Goal: Task Accomplishment & Management: Use online tool/utility

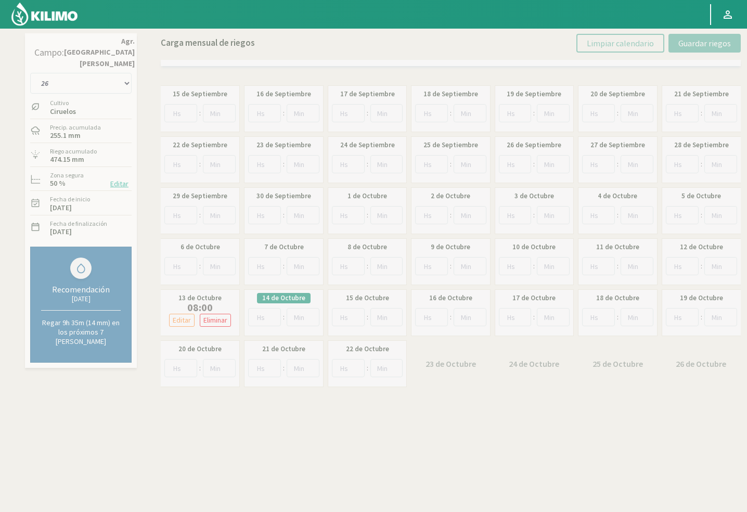
select select "6: Object"
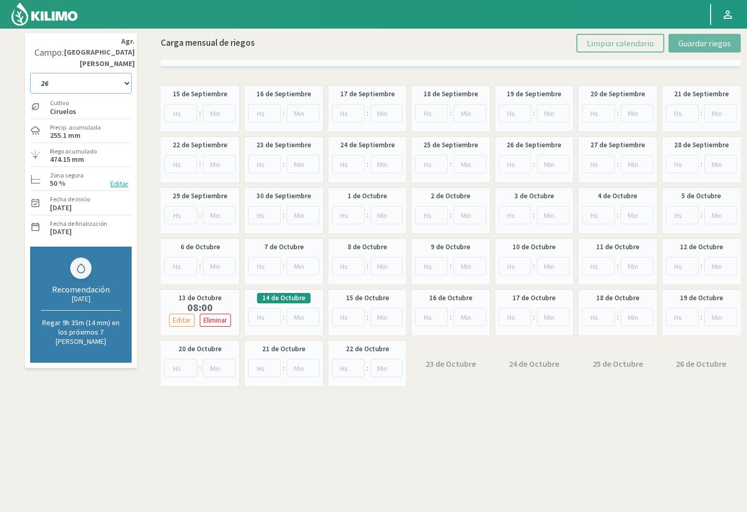
click at [100, 77] on select "10 11 12 13 1A 1B 26 27 E 3A 4 5 6 7 Cerezo 7 Ciruela 8 9 Equipo 1 2005 Sector …" at bounding box center [80, 83] width 101 height 21
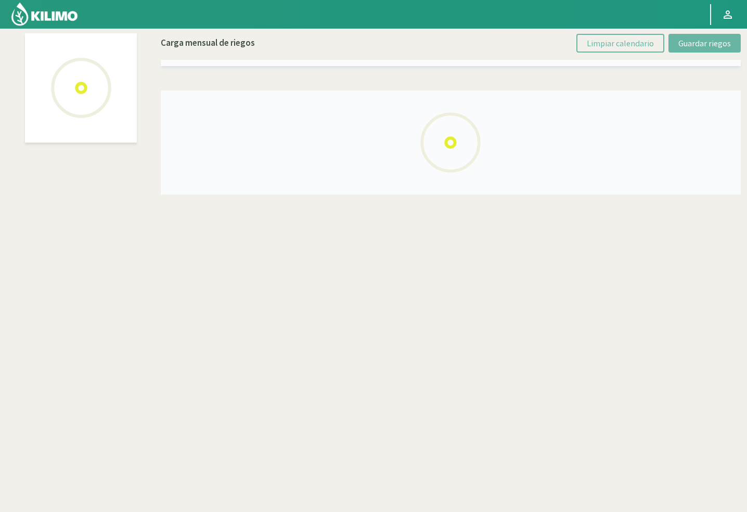
select select "45: Object"
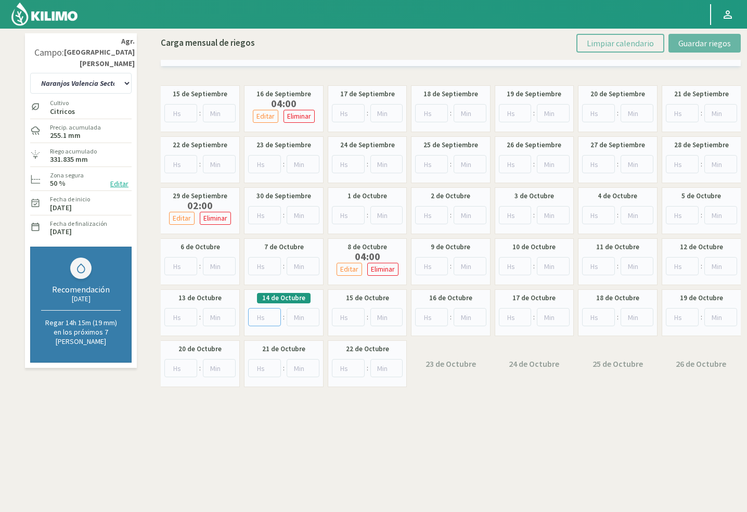
click at [252, 316] on input "number" at bounding box center [264, 317] width 33 height 18
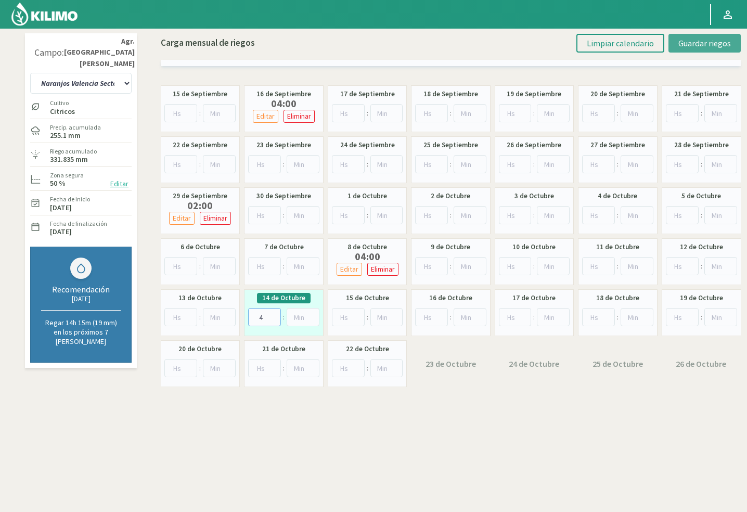
type input "4"
click at [703, 43] on span "Guardar riegos" at bounding box center [704, 43] width 53 height 10
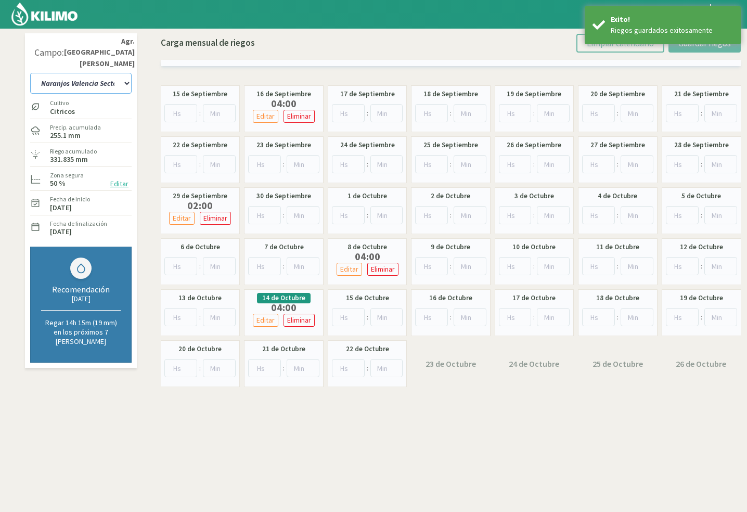
click at [100, 77] on select "10 11 12 13 1A 1B 26 27 E 3A 4 5 6 7 Cerezo 7 Ciruela 8 9 Equipo 1 2005 Sector …" at bounding box center [80, 83] width 101 height 21
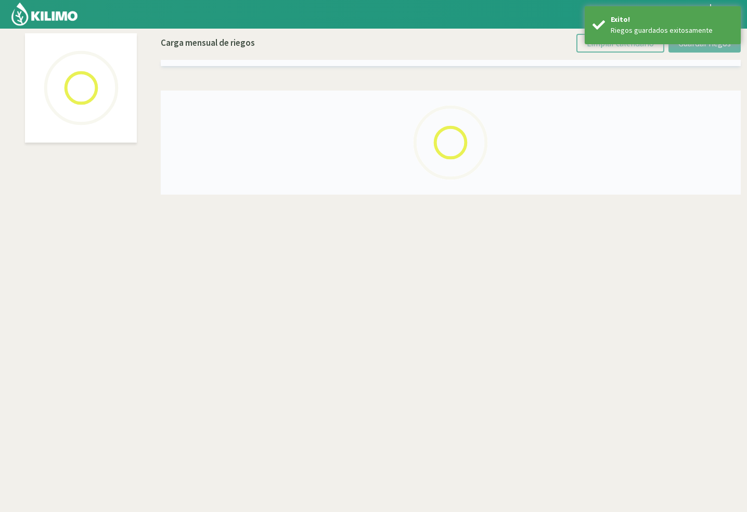
select select "44: Object"
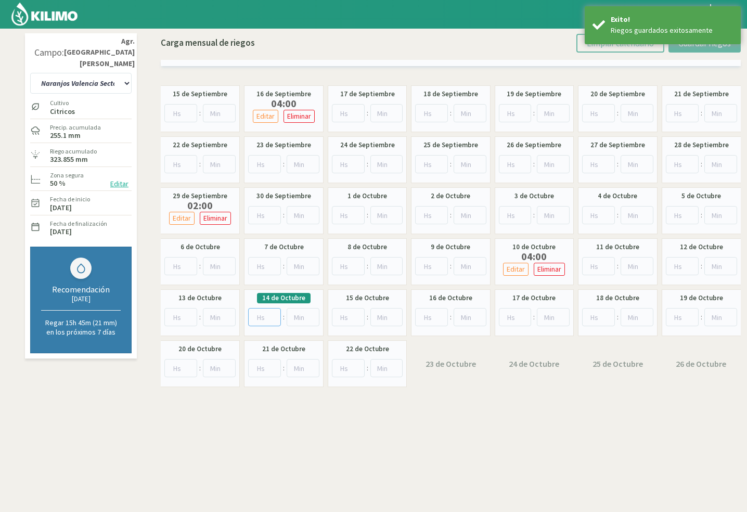
click at [252, 314] on input "number" at bounding box center [264, 317] width 33 height 18
type input "4"
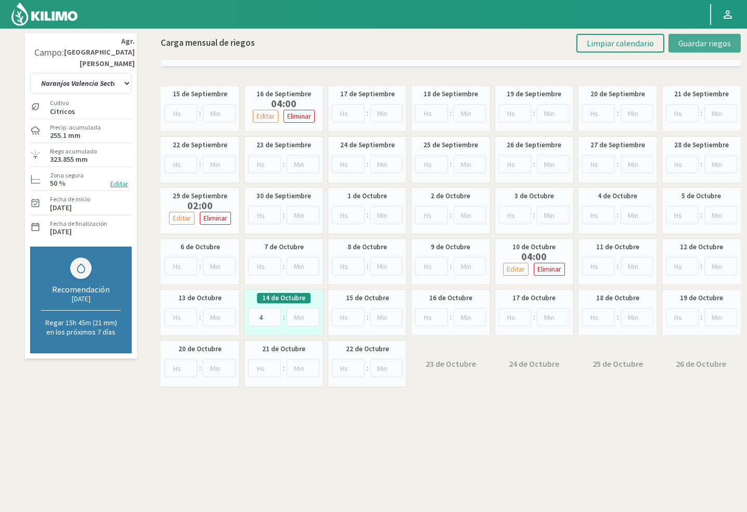
click at [681, 50] on button "Guardar riegos" at bounding box center [705, 43] width 72 height 19
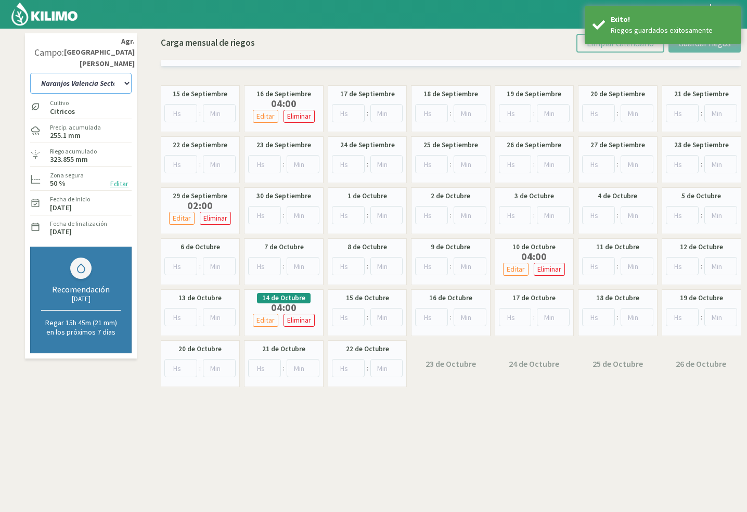
click at [72, 73] on select "10 11 12 13 1A 1B 26 27 E 3A 4 5 6 7 Cerezo 7 Ciruela 8 9 Equipo 1 2005 Sector …" at bounding box center [80, 83] width 101 height 21
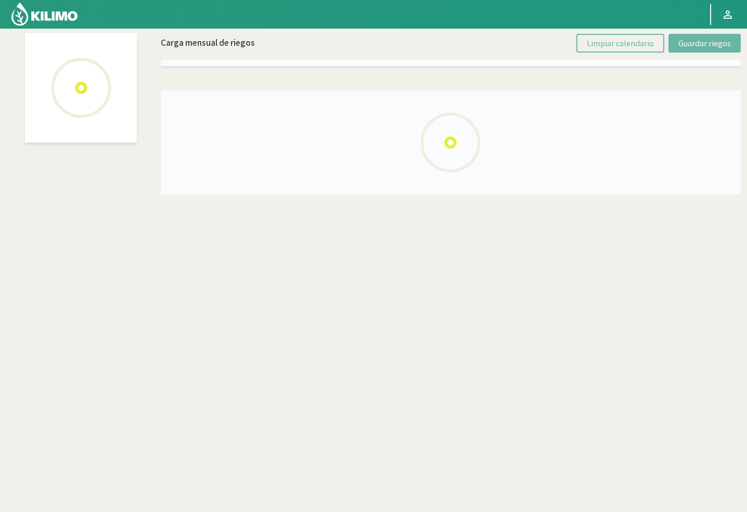
select select "43: Object"
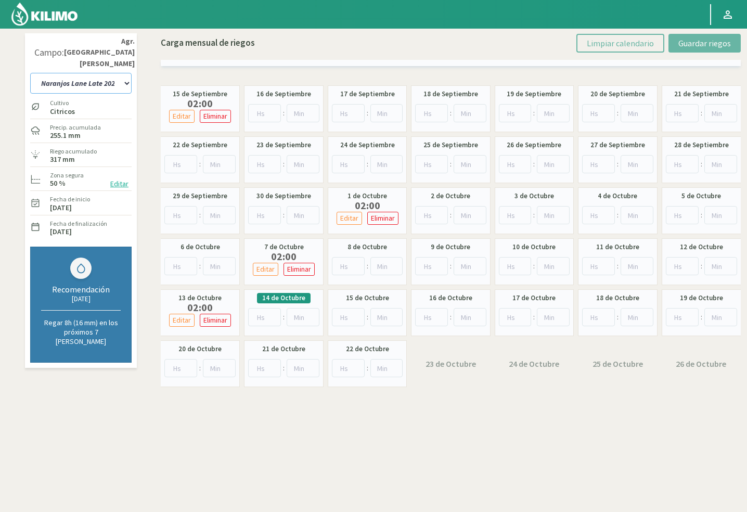
click at [99, 73] on select "10 11 12 13 1A 1B 26 27 E 3A 4 5 6 7 Cerezo 7 Ciruela 8 9 Equipo 1 2005 Sector …" at bounding box center [80, 83] width 101 height 21
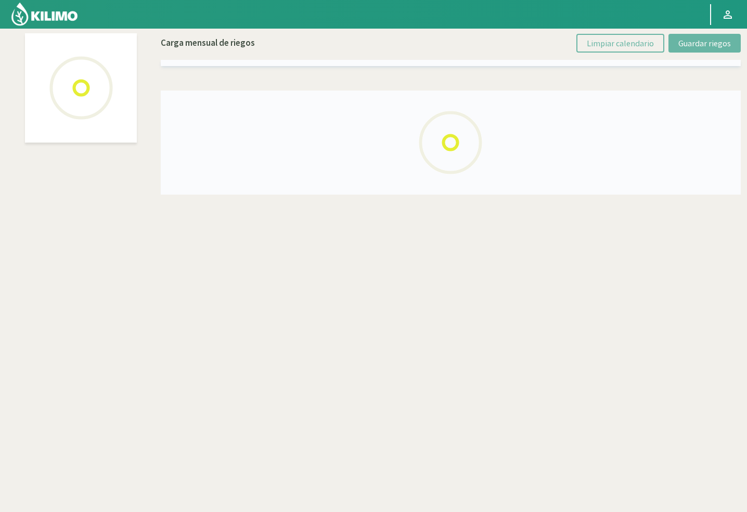
select select "42: Object"
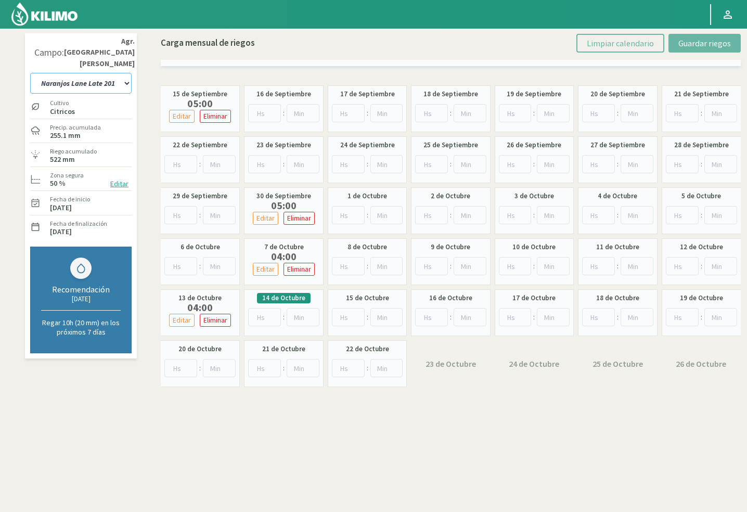
click at [88, 73] on select "10 11 12 13 1A 1B 26 27 E 3A 4 5 6 7 Cerezo 7 Ciruela 8 9 Equipo 1 2005 Sector …" at bounding box center [80, 83] width 101 height 21
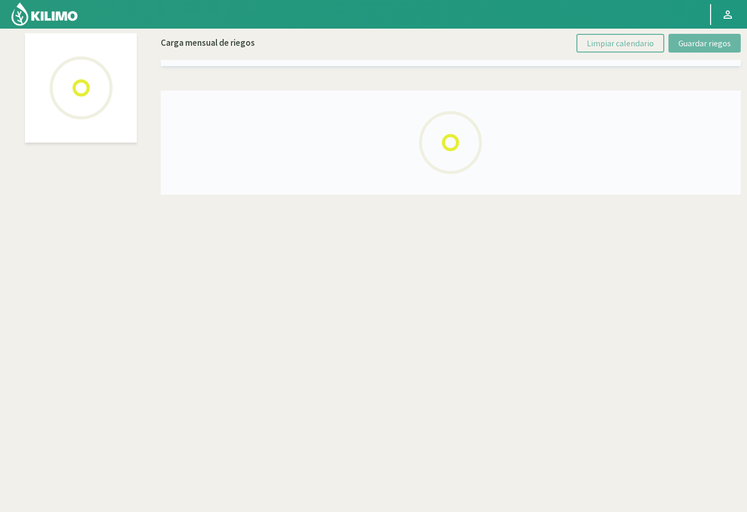
select select "40: Object"
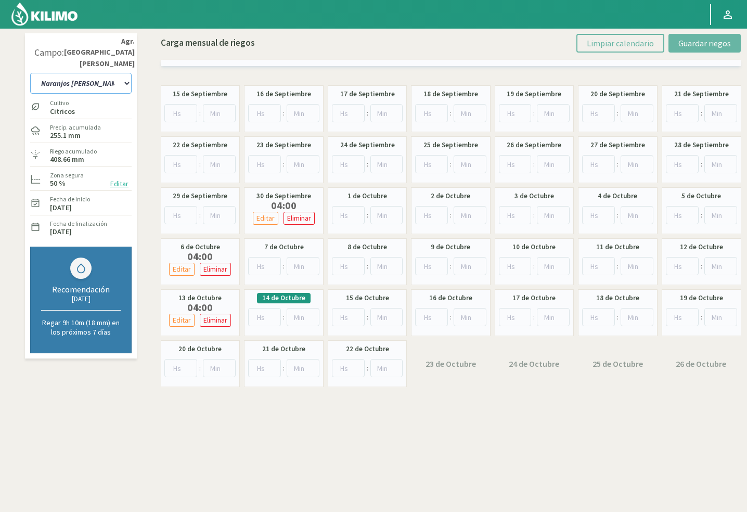
click at [79, 73] on select "10 11 12 13 1A 1B 26 27 E 3A 4 5 6 7 Cerezo 7 Ciruela 8 9 Equipo 1 2005 Sector …" at bounding box center [80, 83] width 101 height 21
click at [82, 69] on div "10 11 12 13 1A 1B 26 27 E 3A 4 5 6 7 Cerezo 7 Ciruela 8 9 Equipo 1 2005 Sector …" at bounding box center [80, 82] width 101 height 26
click at [107, 75] on select "10 11 12 13 1A 1B 26 27 E 3A 4 5 6 7 Cerezo 7 Ciruela 8 9 Equipo 1 2005 Sector …" at bounding box center [80, 83] width 101 height 21
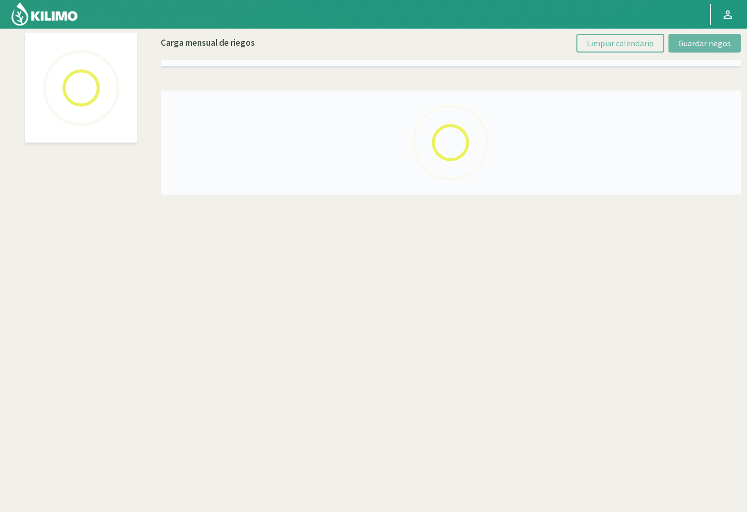
select select "61: Object"
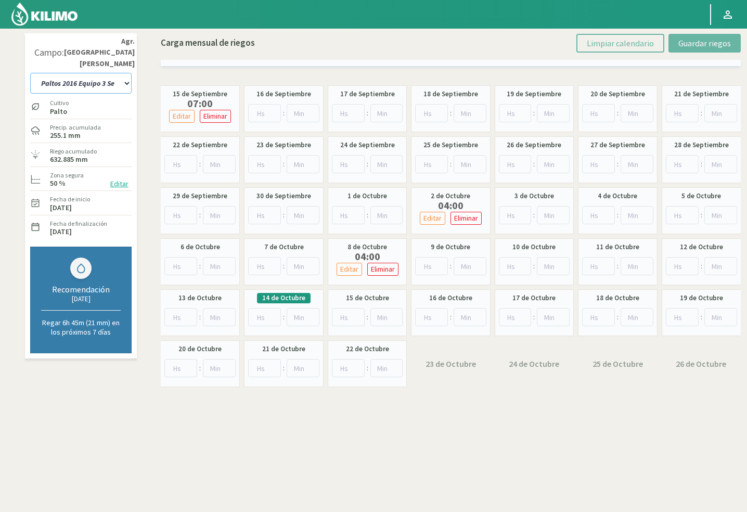
click at [92, 73] on select "10 11 12 13 1A 1B 26 27 E 3A 4 5 6 7 Cerezo 7 Ciruela 8 9 Equipo 1 2005 Sector …" at bounding box center [80, 83] width 101 height 21
click at [59, 73] on select "10 11 12 13 1A 1B 26 27 E 3A 4 5 6 7 Cerezo 7 Ciruela 8 9 Equipo 1 2005 Sector …" at bounding box center [80, 83] width 101 height 21
click at [65, 76] on select "10 11 12 13 1A 1B 26 27 E 3A 4 5 6 7 Cerezo 7 Ciruela 8 9 Equipo 1 2005 Sector …" at bounding box center [80, 83] width 101 height 21
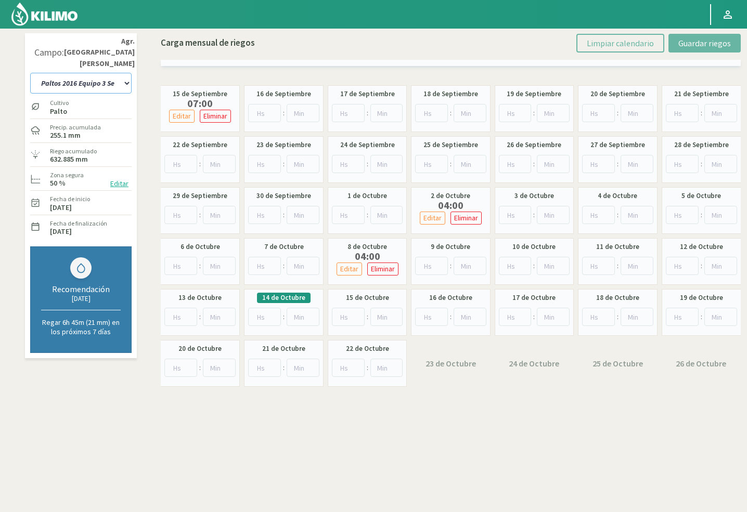
click at [65, 76] on select "10 11 12 13 1A 1B 26 27 E 3A 4 5 6 7 Cerezo 7 Ciruela 8 9 Equipo 1 2005 Sector …" at bounding box center [80, 83] width 101 height 21
click at [268, 313] on input "number" at bounding box center [264, 317] width 33 height 18
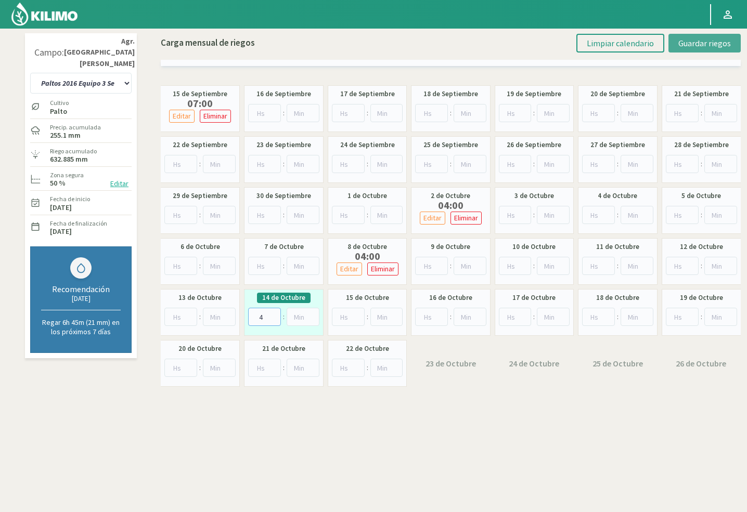
type input "4"
click at [708, 42] on span "Guardar riegos" at bounding box center [704, 43] width 53 height 10
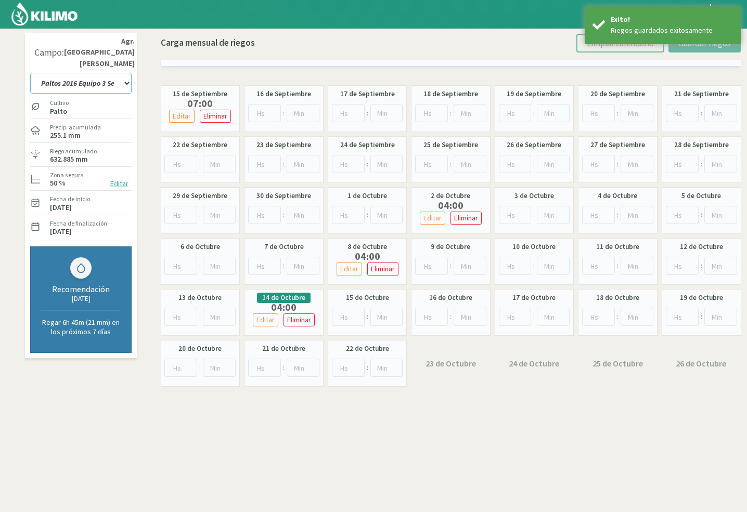
click at [71, 73] on select "10 11 12 13 1A 1B 26 27 E 3A 4 5 6 7 Cerezo 7 Ciruela 8 9 Equipo 1 2005 Sector …" at bounding box center [80, 83] width 101 height 21
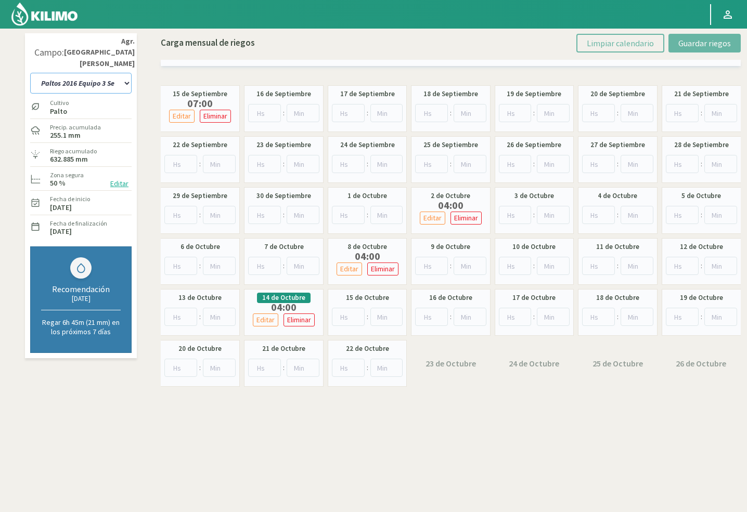
click at [71, 73] on select "10 11 12 13 1A 1B 26 27 E 3A 4 5 6 7 Cerezo 7 Ciruela 8 9 Equipo 1 2005 Sector …" at bounding box center [80, 83] width 101 height 21
click at [74, 73] on select "10 11 12 13 1A 1B 26 27 E 3A 4 5 6 7 Cerezo 7 Ciruela 8 9 Equipo 1 2005 Sector …" at bounding box center [80, 83] width 101 height 21
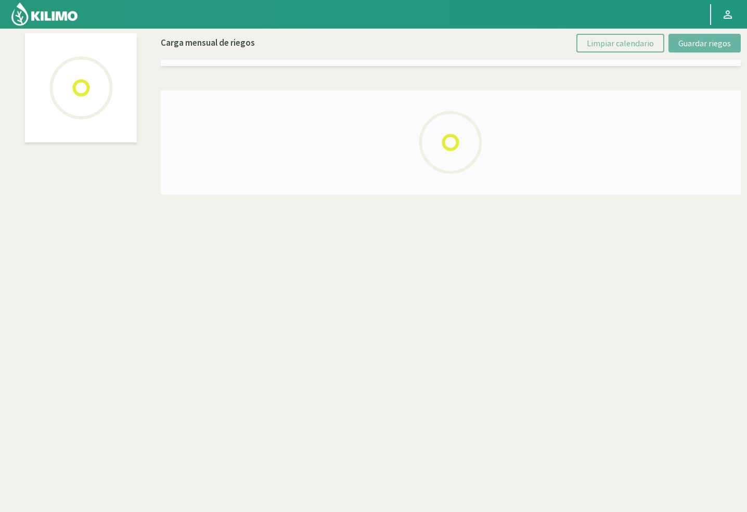
select select "31: Object"
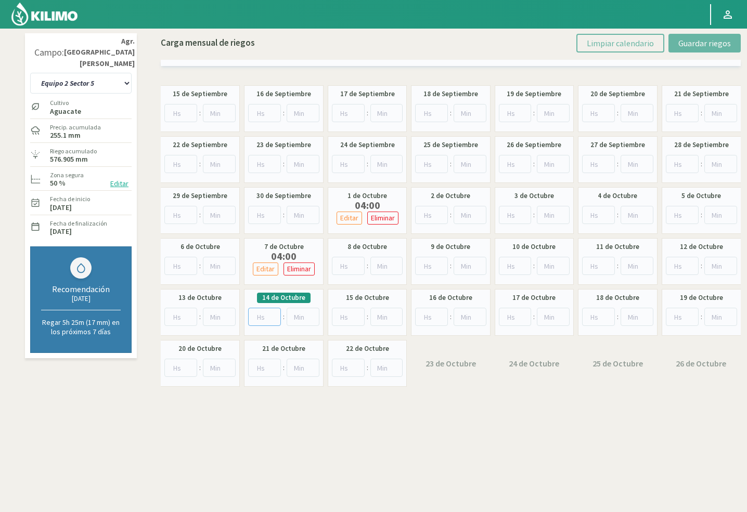
click at [256, 318] on input "number" at bounding box center [264, 317] width 33 height 18
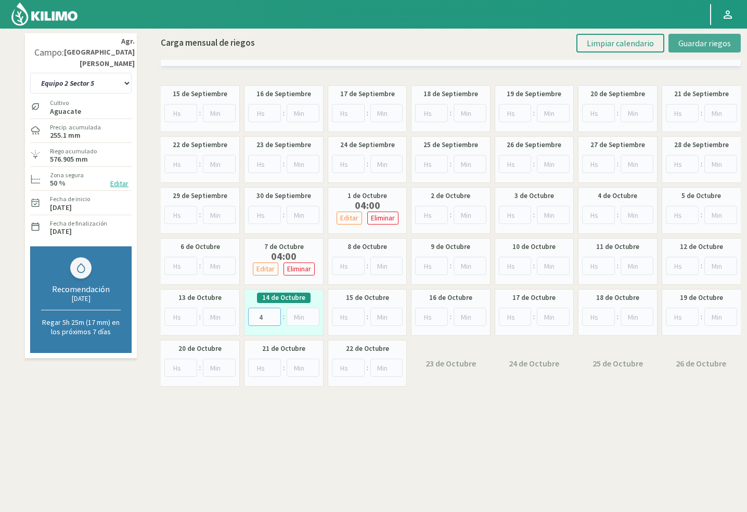
type input "4"
click at [700, 38] on span "Guardar riegos" at bounding box center [704, 43] width 53 height 10
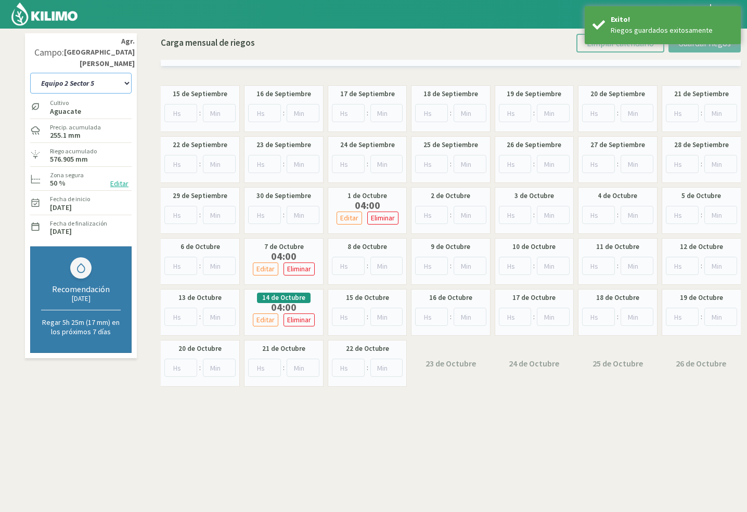
click at [65, 73] on select "10 11 12 13 1A 1B 26 27 E 3A 4 5 6 7 Cerezo 7 Ciruela 8 9 Equipo 1 2005 Sector …" at bounding box center [80, 83] width 101 height 21
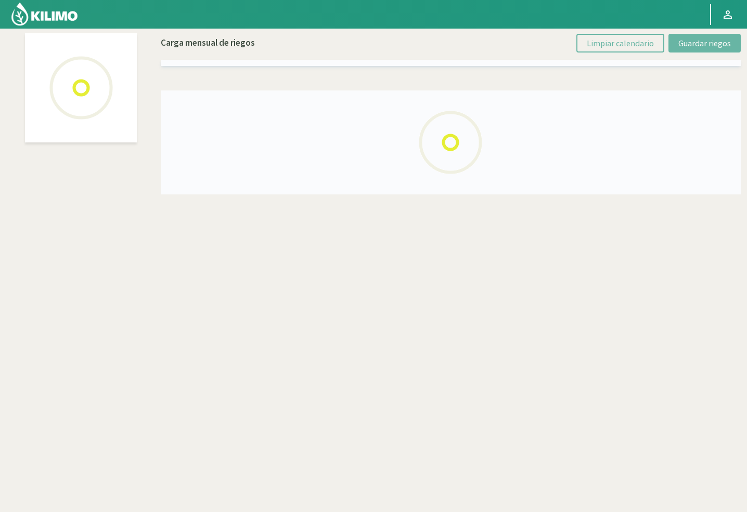
select select "58: Object"
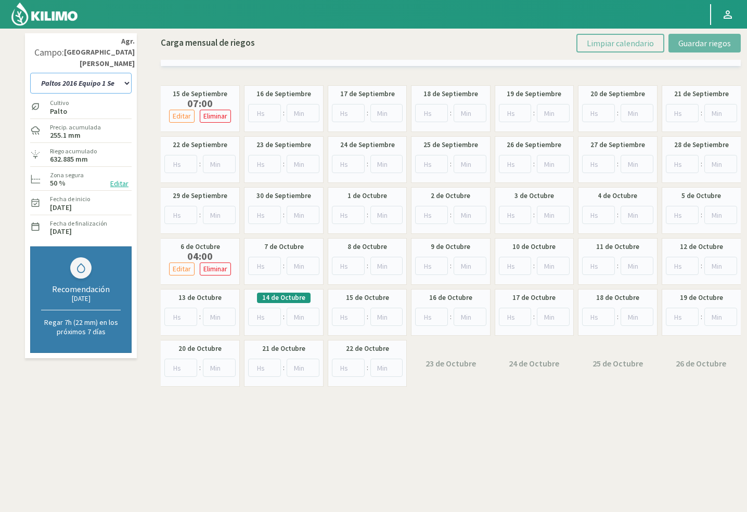
click at [94, 78] on select "10 11 12 13 1A 1B 26 27 E 3A 4 5 6 7 Cerezo 7 Ciruela 8 9 Equipo 1 2005 Sector …" at bounding box center [80, 83] width 101 height 21
click at [254, 323] on input "number" at bounding box center [264, 317] width 33 height 18
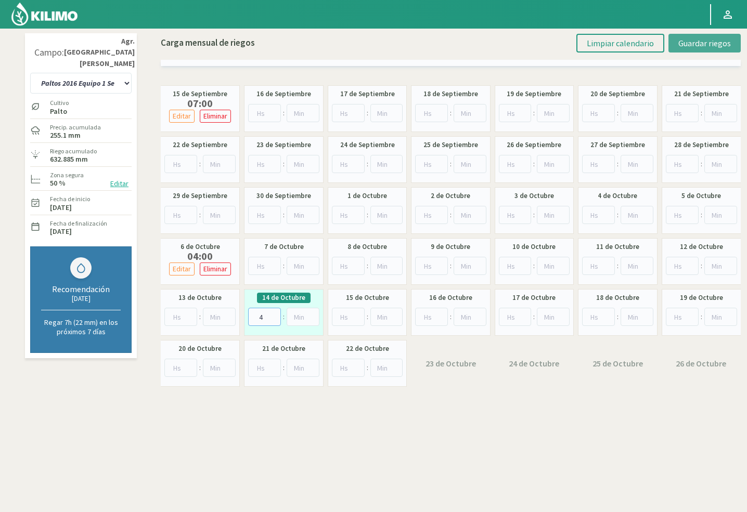
type input "4"
click at [702, 36] on button "Guardar riegos" at bounding box center [705, 43] width 72 height 19
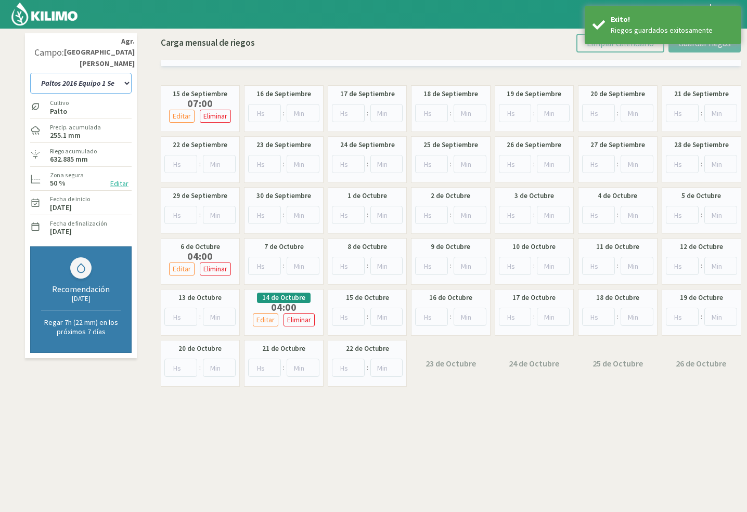
click at [67, 75] on select "10 11 12 13 1A 1B 26 27 E 3A 4 5 6 7 Cerezo 7 Ciruela 8 9 Equipo 1 2005 Sector …" at bounding box center [80, 83] width 101 height 21
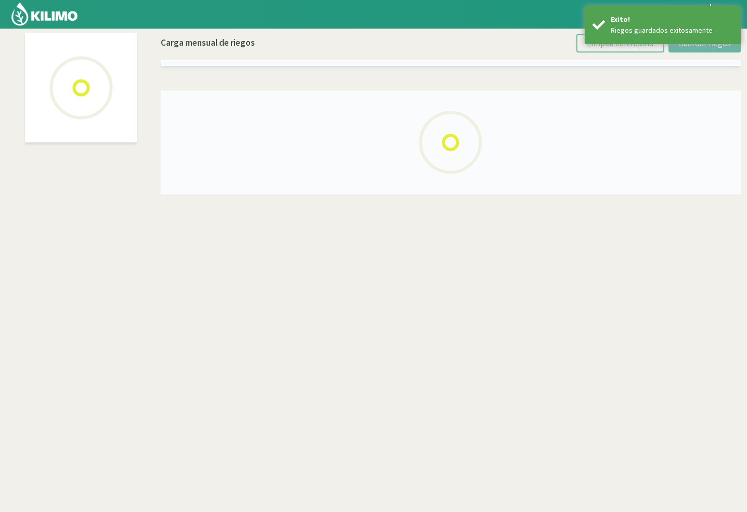
select select "56: Object"
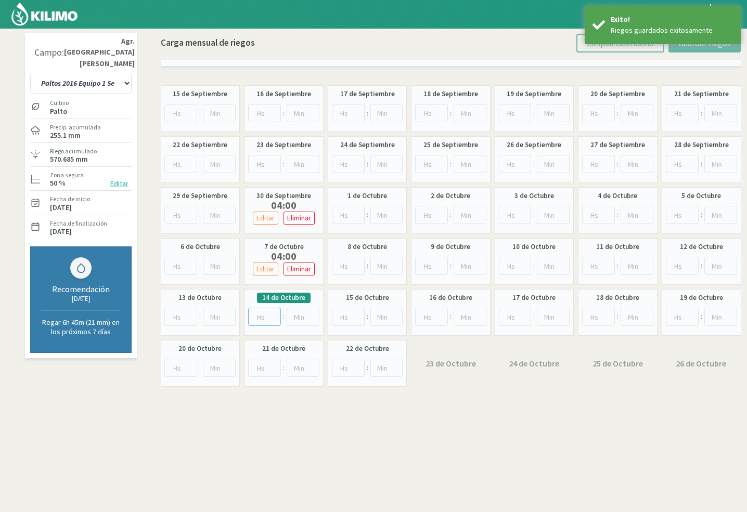
click at [254, 317] on input "number" at bounding box center [264, 317] width 33 height 18
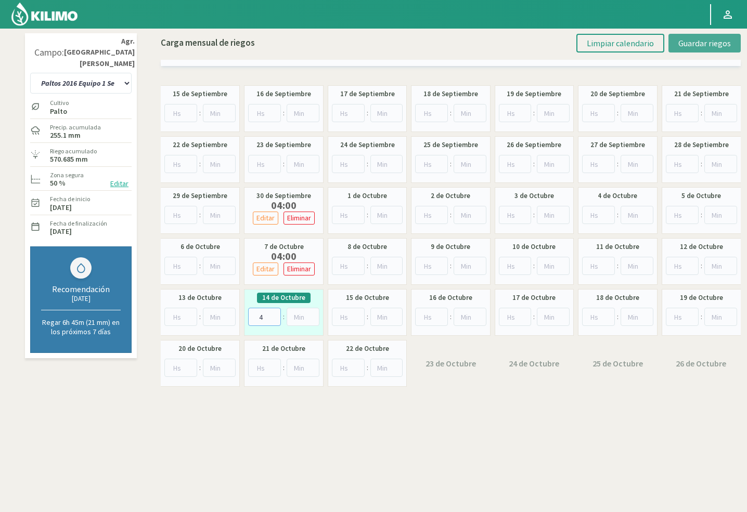
type input "4"
click at [691, 40] on span "Guardar riegos" at bounding box center [704, 43] width 53 height 10
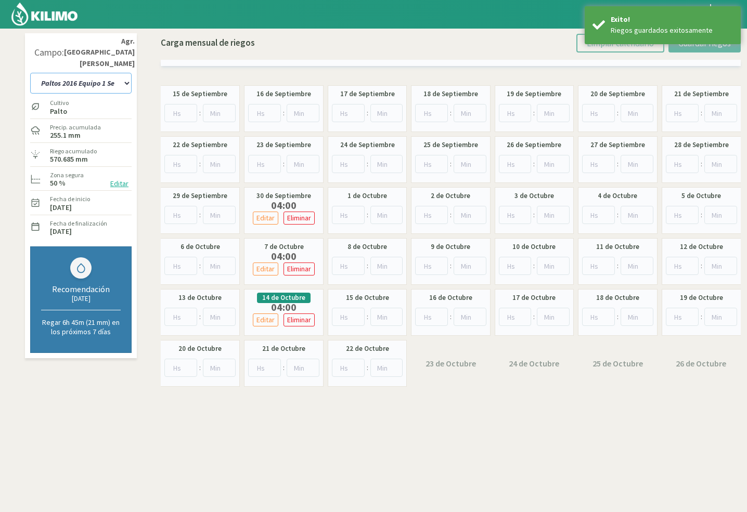
click at [69, 73] on select "10 11 12 13 1A 1B 26 27 E 3A 4 5 6 7 Cerezo 7 Ciruela 8 9 Equipo 1 2005 Sector …" at bounding box center [80, 83] width 101 height 21
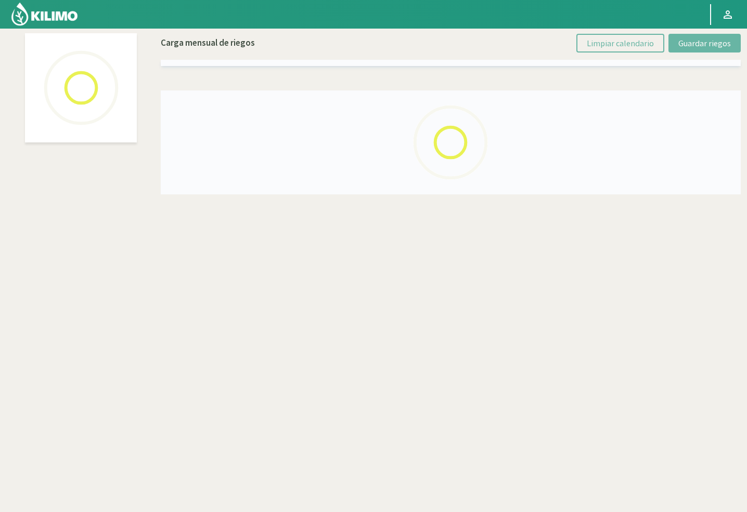
select select "36: Object"
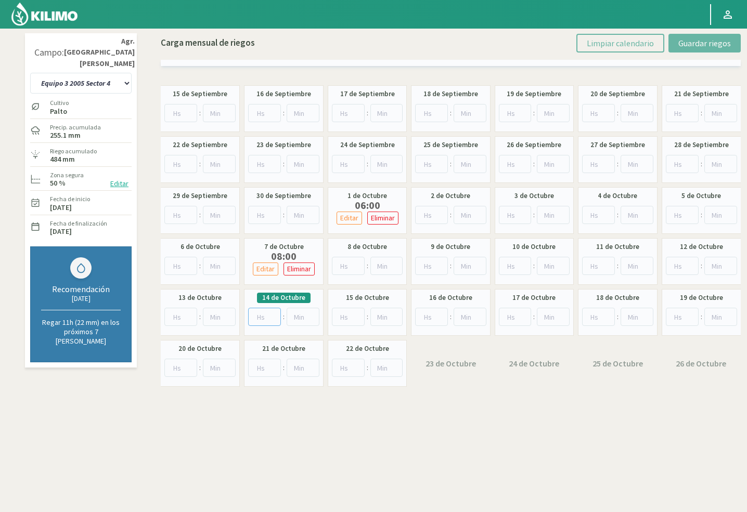
click at [267, 313] on input "number" at bounding box center [264, 317] width 33 height 18
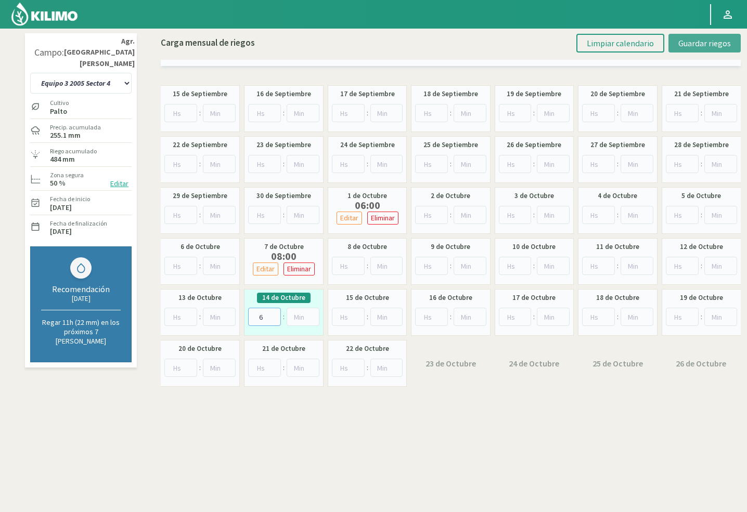
type input "6"
click at [677, 39] on button "Guardar riegos" at bounding box center [705, 43] width 72 height 19
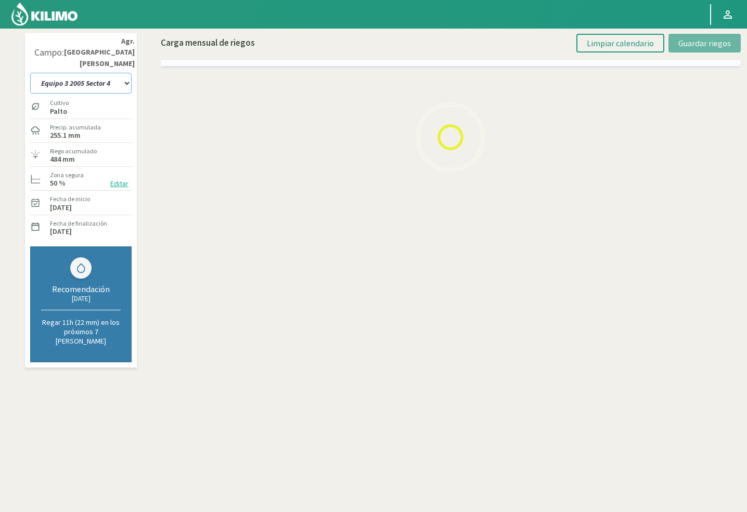
click at [78, 75] on select "10 11 12 13 1A 1B 26 27 E 3A 4 5 6 7 Cerezo 7 Ciruela 8 9 Equipo 1 2005 Sector …" at bounding box center [80, 83] width 101 height 21
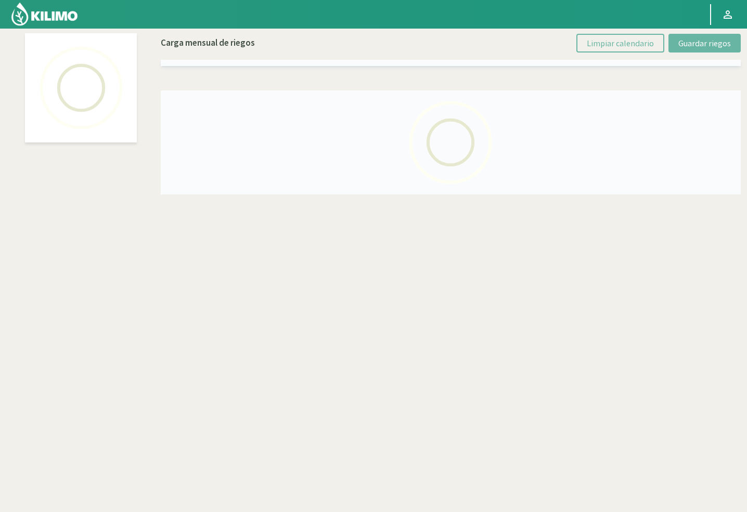
select select "22: Object"
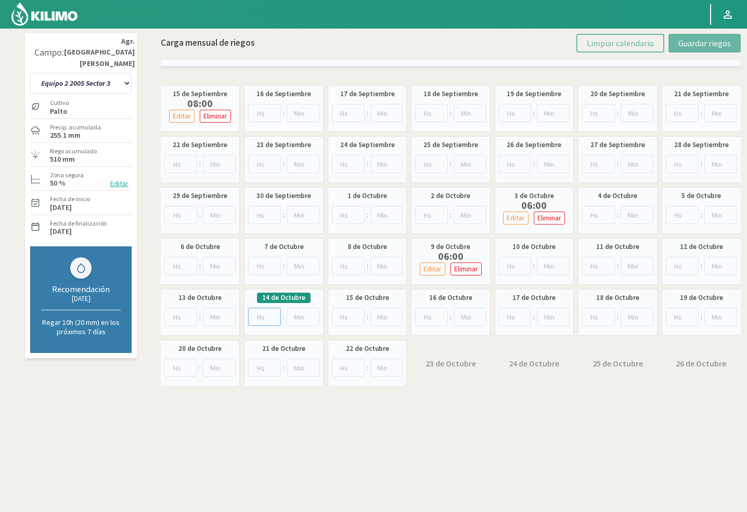
click at [267, 314] on input "number" at bounding box center [264, 317] width 33 height 18
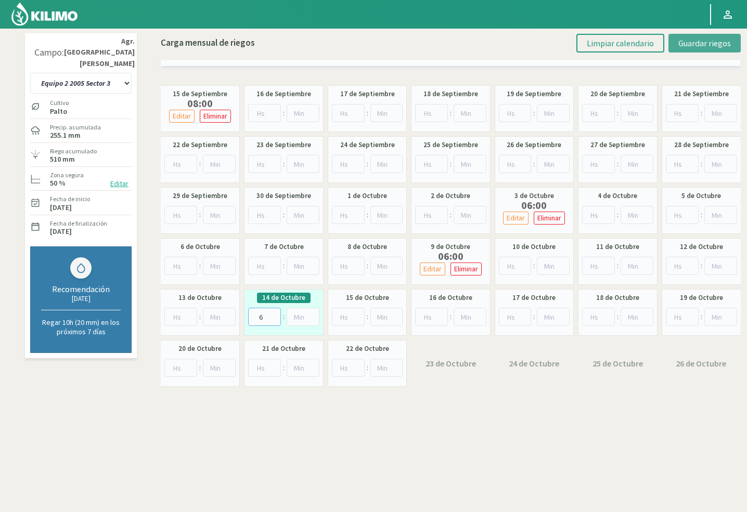
type input "6"
click at [681, 40] on span "Guardar riegos" at bounding box center [704, 43] width 53 height 10
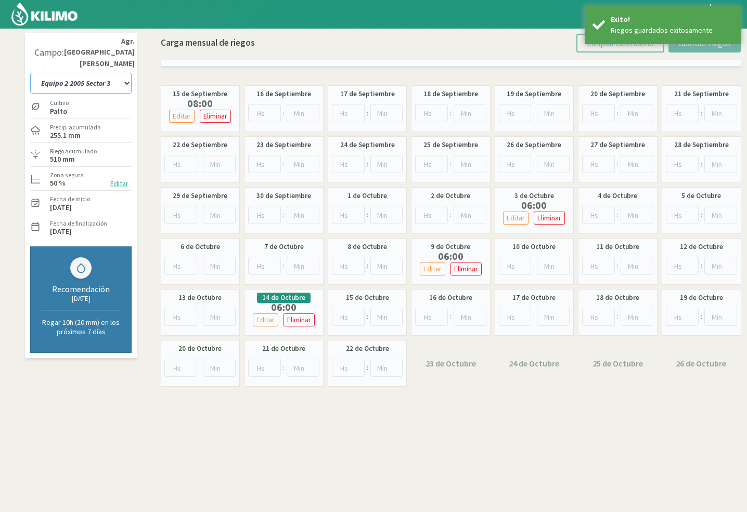
click at [44, 77] on select "10 11 12 13 1A 1B 26 27 E 3A 4 5 6 7 Cerezo 7 Ciruela 8 9 Equipo 1 2005 Sector …" at bounding box center [80, 83] width 101 height 21
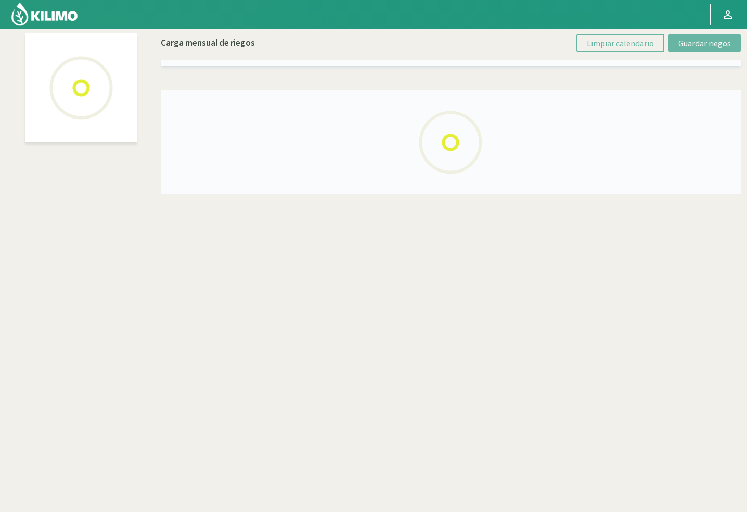
select select "17: Object"
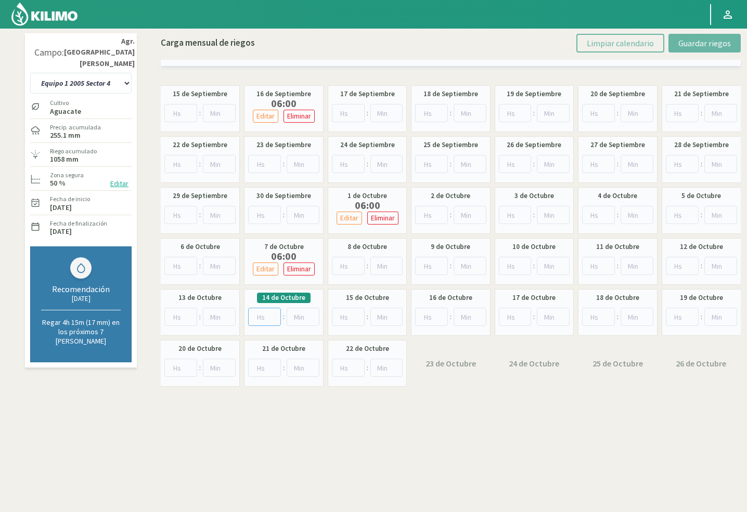
click at [264, 316] on input "number" at bounding box center [264, 317] width 33 height 18
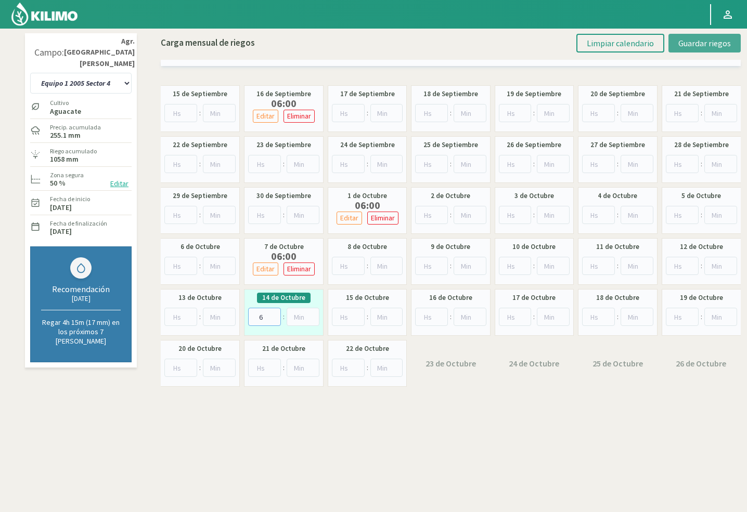
type input "6"
click at [675, 48] on button "Guardar riegos" at bounding box center [705, 43] width 72 height 19
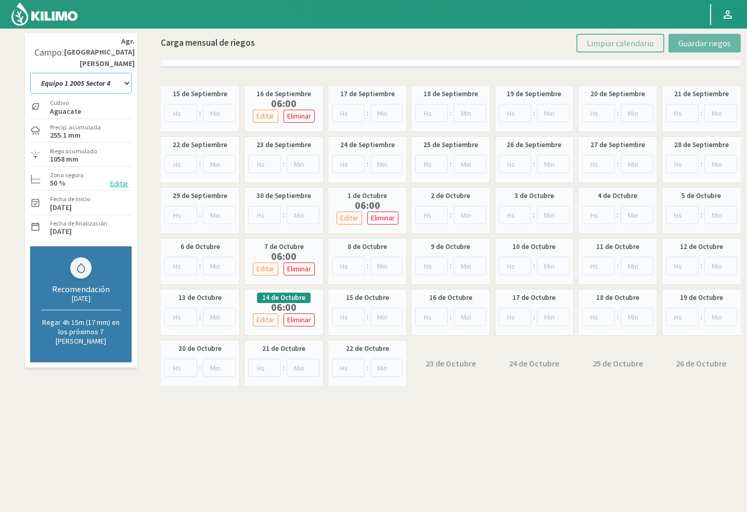
click at [87, 73] on select "10 11 12 13 1A 1B 26 27 E 3A 4 5 6 7 Cerezo 7 Ciruela 8 9 Equipo 1 2005 Sector …" at bounding box center [80, 83] width 101 height 21
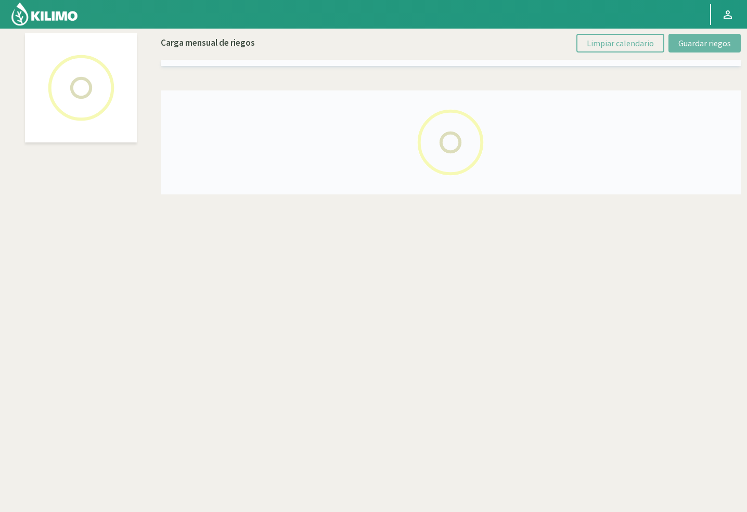
select select "47: Object"
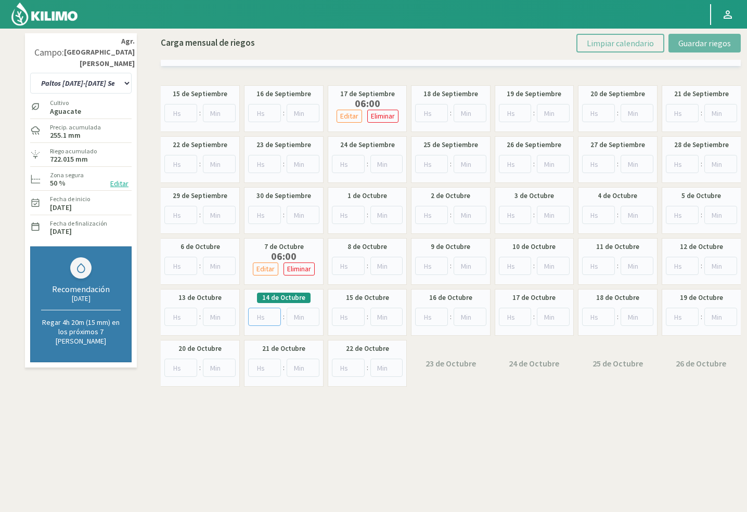
click at [263, 323] on input "number" at bounding box center [264, 317] width 33 height 18
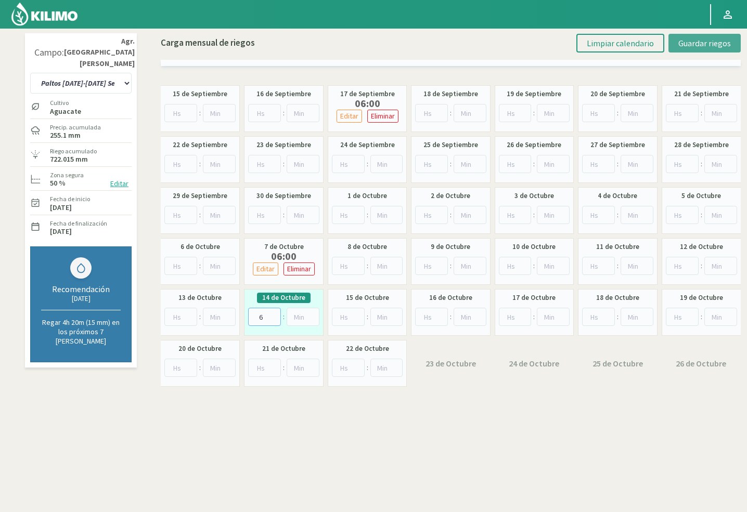
type input "6"
drag, startPoint x: 683, startPoint y: 38, endPoint x: 639, endPoint y: 38, distance: 43.2
click at [683, 38] on span "Guardar riegos" at bounding box center [704, 43] width 53 height 10
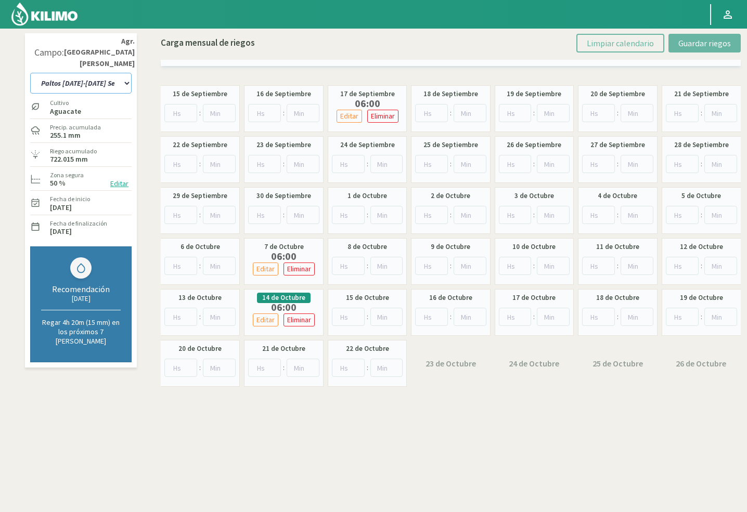
click at [102, 73] on select "10 11 12 13 1A 1B 26 27 E 3A 4 5 6 7 Cerezo 7 Ciruela 8 9 Equipo 1 2005 Sector …" at bounding box center [80, 83] width 101 height 21
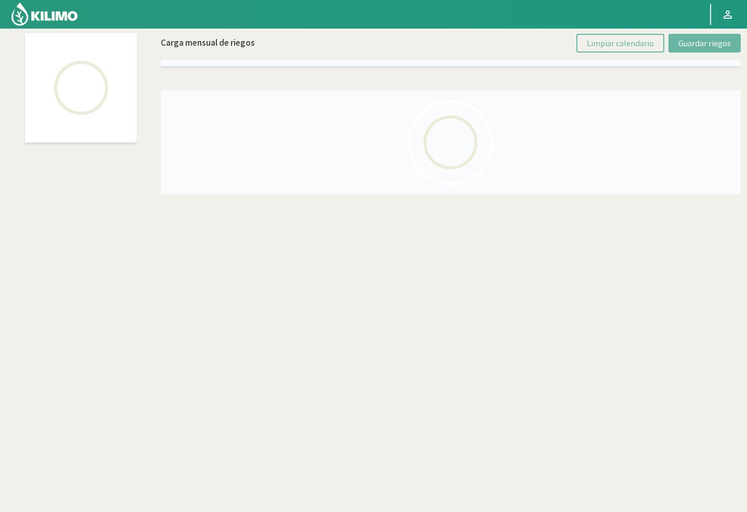
select select "14: Object"
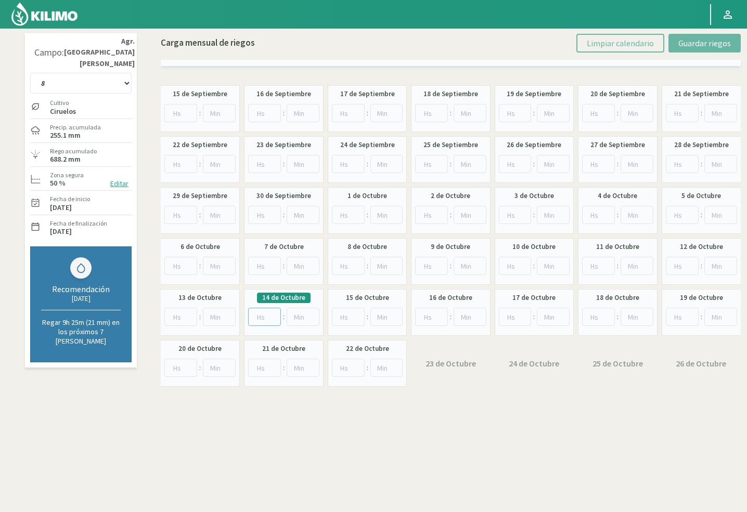
click at [265, 315] on input "number" at bounding box center [264, 317] width 33 height 18
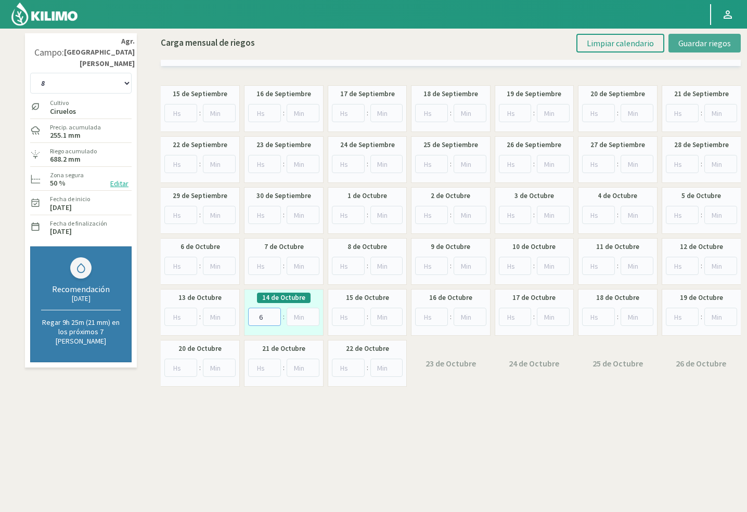
type input "6"
click at [697, 42] on span "Guardar riegos" at bounding box center [704, 43] width 53 height 10
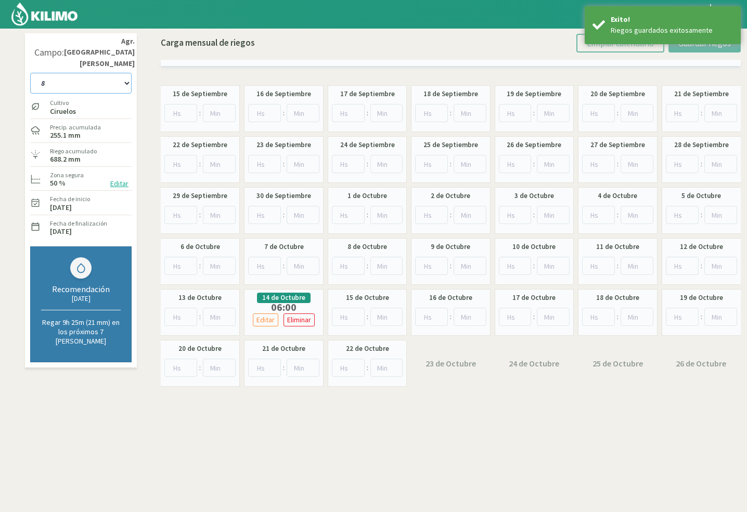
click at [73, 75] on select "10 11 12 13 1A 1B 26 27 E 3A 4 5 6 7 Cerezo 7 Ciruela 8 9 Equipo 1 2005 Sector …" at bounding box center [80, 83] width 101 height 21
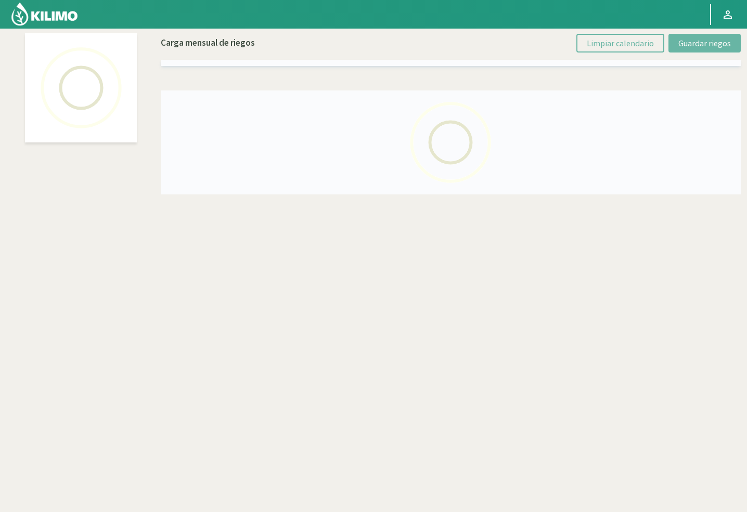
select select "9: Object"
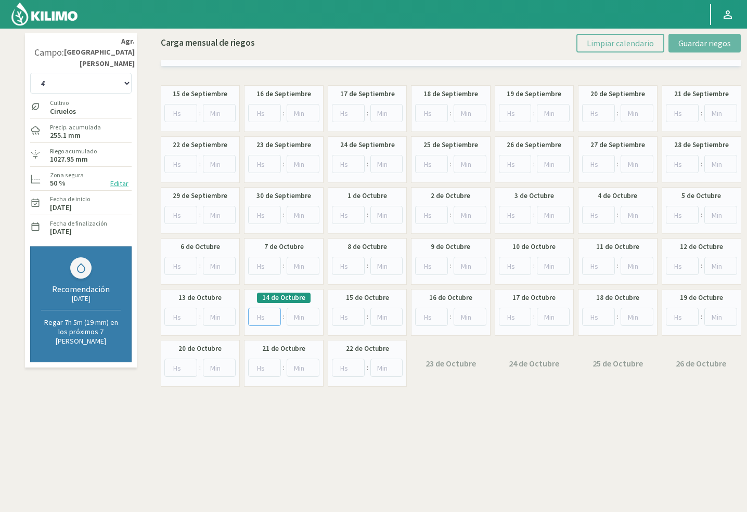
click at [256, 312] on input "number" at bounding box center [264, 317] width 33 height 18
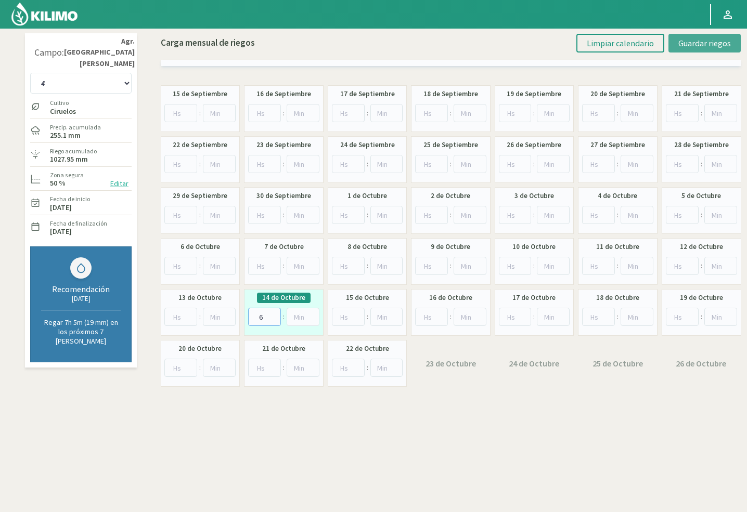
type input "6"
click at [687, 38] on span "Guardar riegos" at bounding box center [704, 43] width 53 height 10
